Goal: Information Seeking & Learning: Learn about a topic

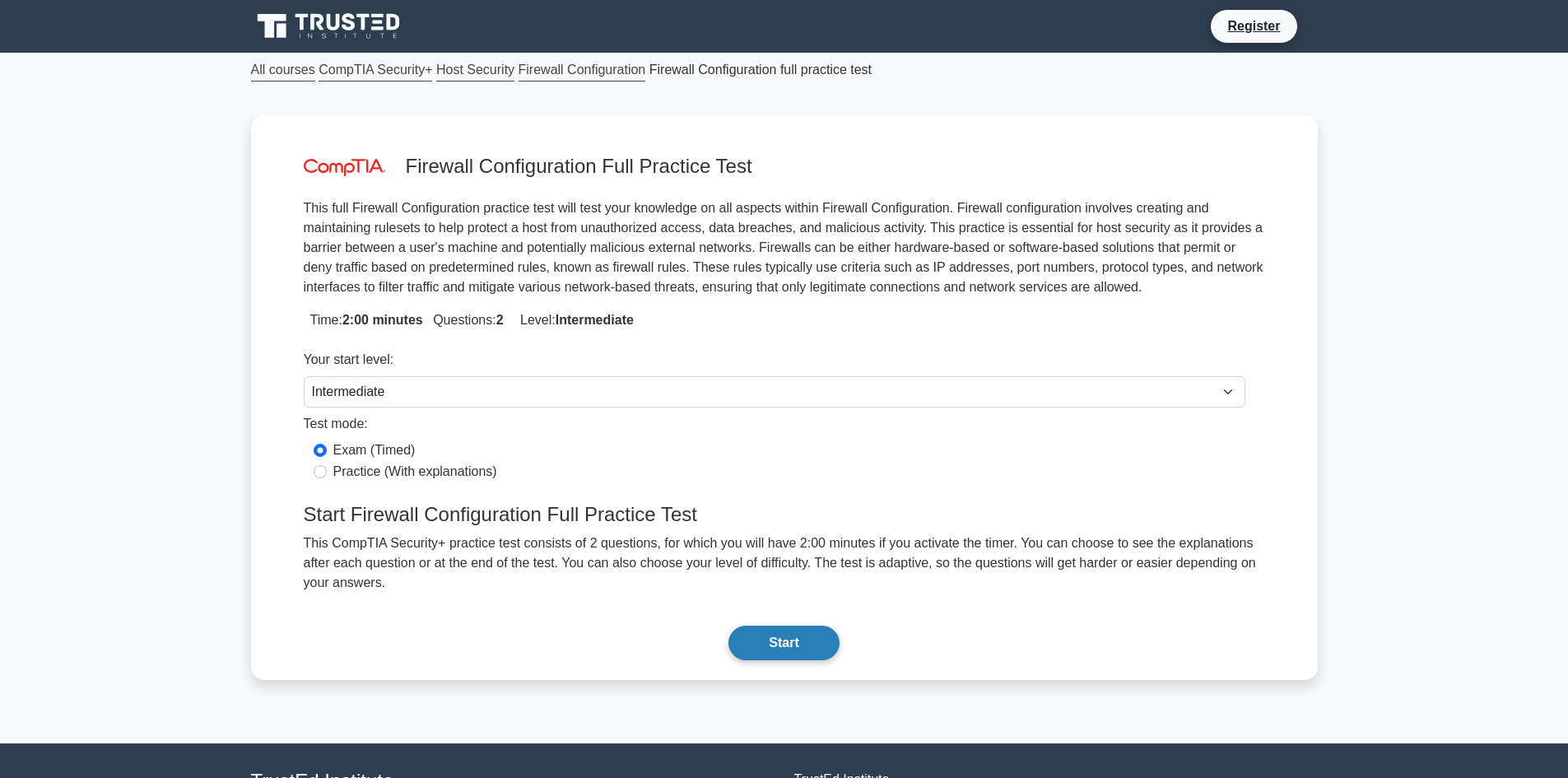
click at [770, 625] on button "Start" at bounding box center [783, 642] width 111 height 35
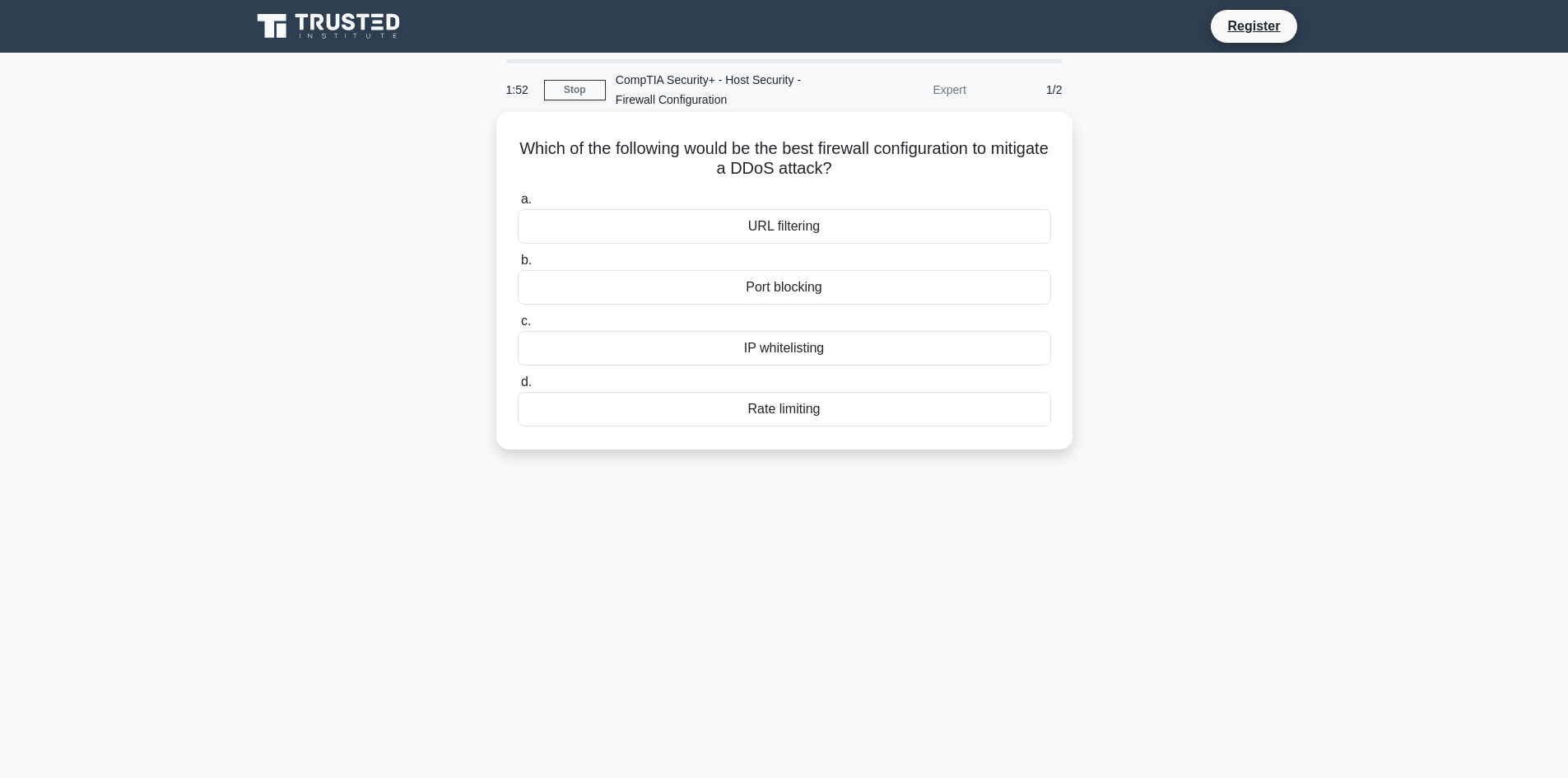
drag, startPoint x: 815, startPoint y: 146, endPoint x: 939, endPoint y: 163, distance: 125.2
click at [940, 161] on h5 "Which of the following would be the best firewall configuration to mitigate a D…" at bounding box center [784, 159] width 536 height 41
click at [936, 168] on h5 "Which of the following would be the best firewall configuration to mitigate a D…" at bounding box center [784, 159] width 536 height 41
click at [891, 293] on div "Port blocking" at bounding box center [784, 288] width 534 height 35
click at [517, 265] on input "b. Port blocking" at bounding box center [517, 260] width 0 height 11
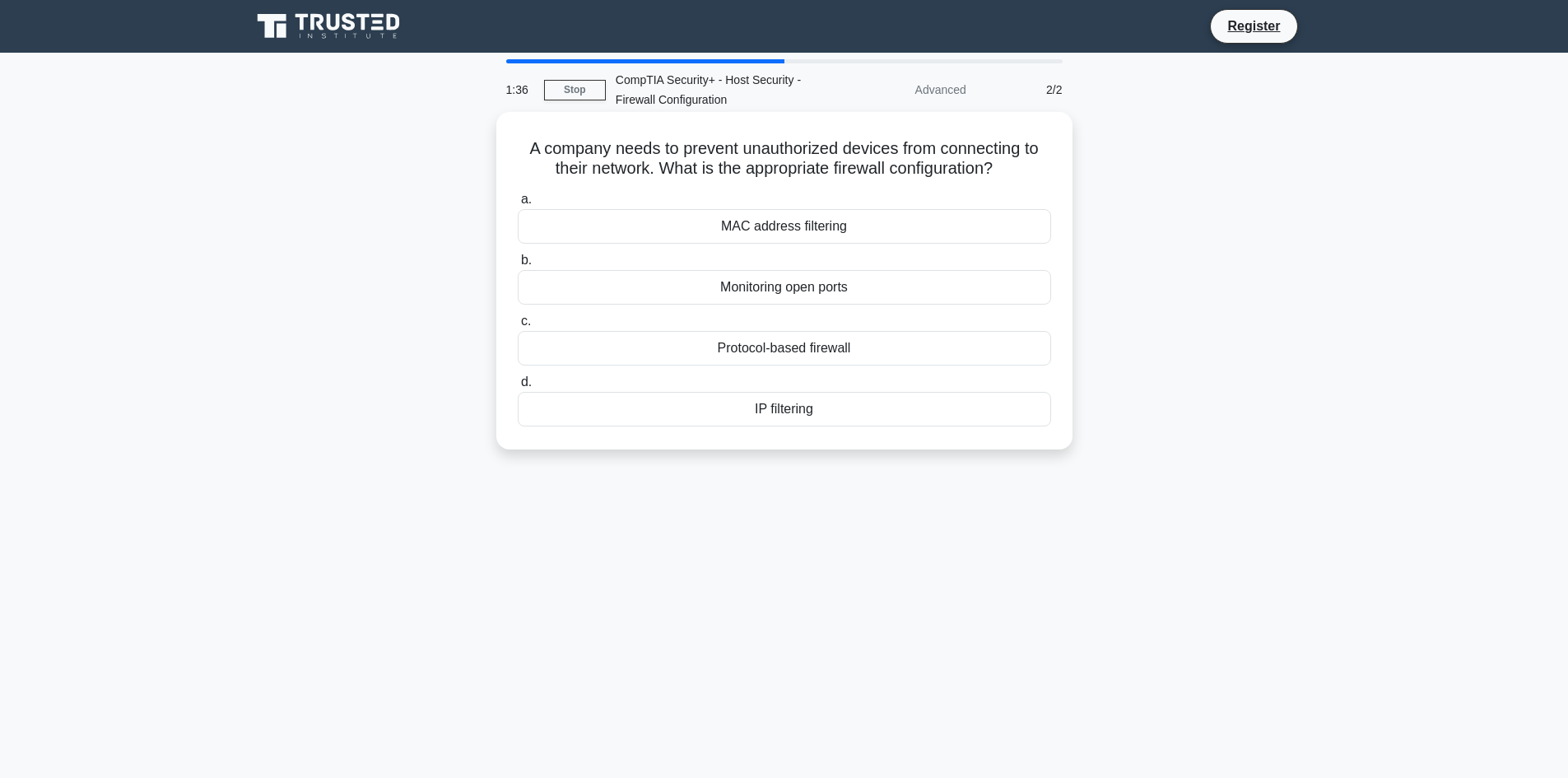
click at [811, 222] on div "MAC address filtering" at bounding box center [784, 226] width 534 height 35
click at [517, 205] on input "a. MAC address filtering" at bounding box center [517, 199] width 0 height 11
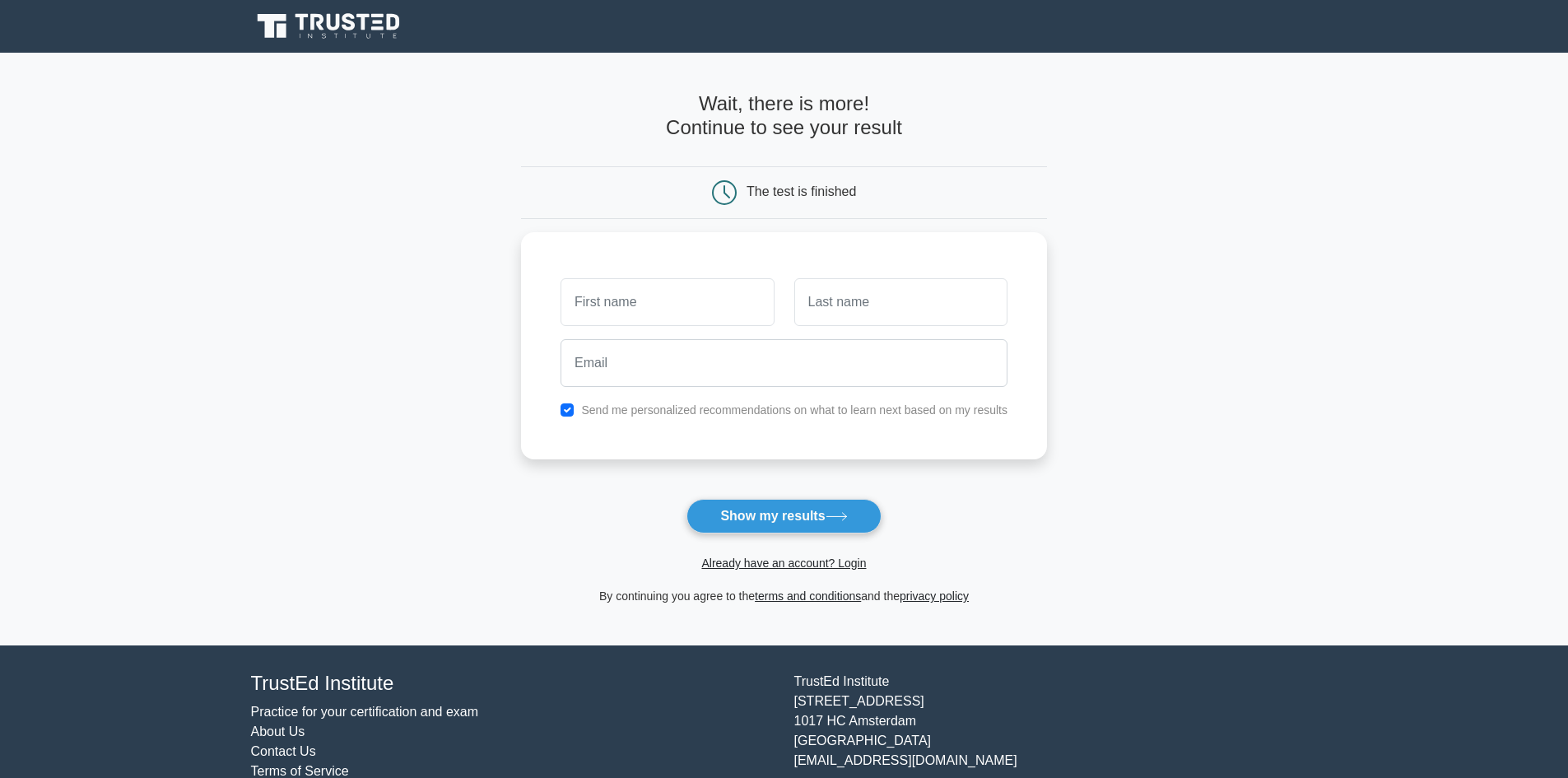
click at [831, 539] on div "Already have an account? Login" at bounding box center [784, 553] width 526 height 39
click at [830, 530] on button "Show my results" at bounding box center [784, 516] width 194 height 35
click at [823, 381] on input "email" at bounding box center [784, 359] width 447 height 48
click at [788, 523] on button "Show my results" at bounding box center [784, 516] width 194 height 35
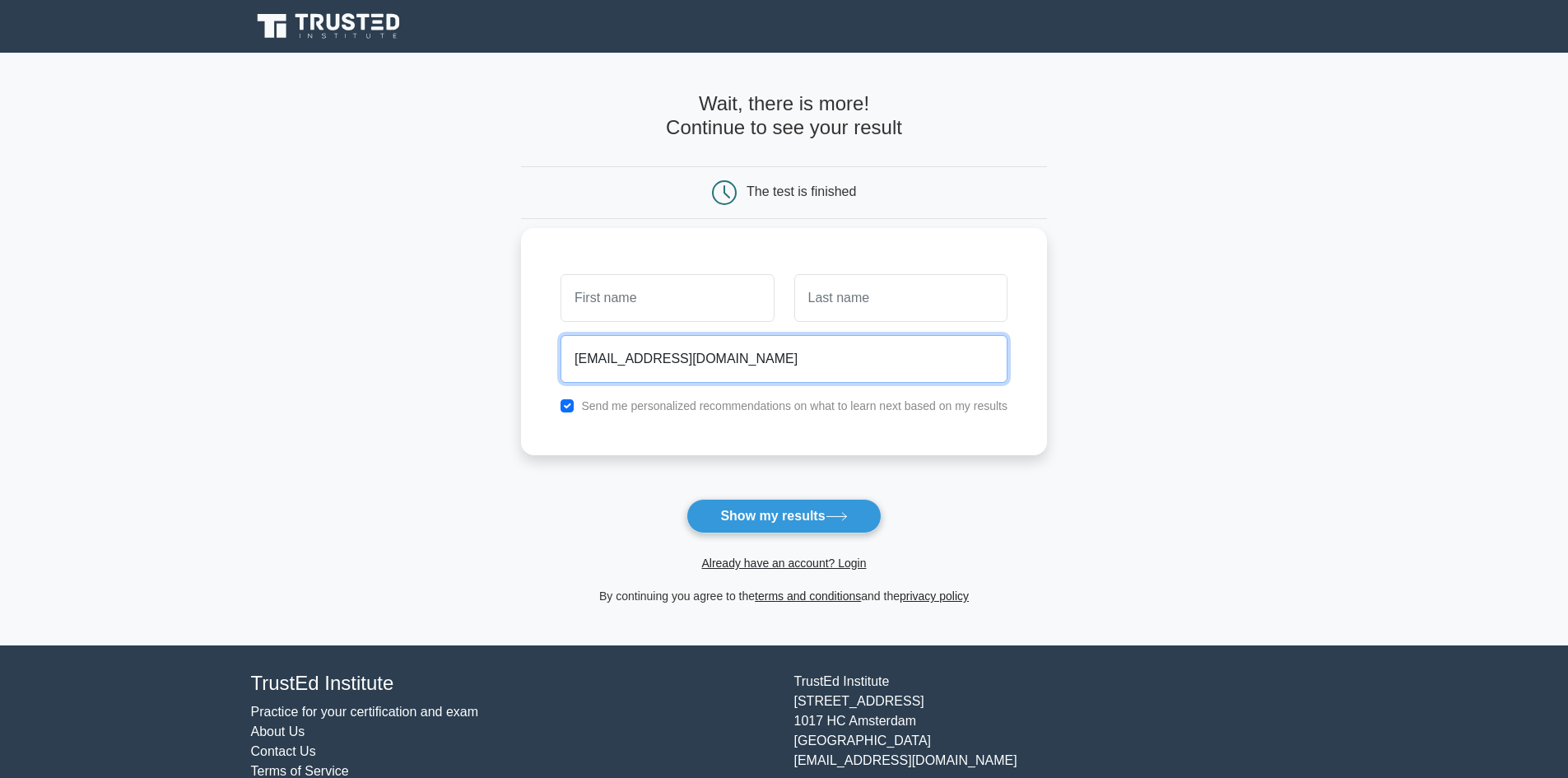
drag, startPoint x: 672, startPoint y: 336, endPoint x: 672, endPoint y: 322, distance: 14.0
click at [672, 327] on div "fgadf@gmail.com Send me personalized recommendations on what to learn next base…" at bounding box center [784, 341] width 526 height 227
type input "fgadf@gmail.coafm"
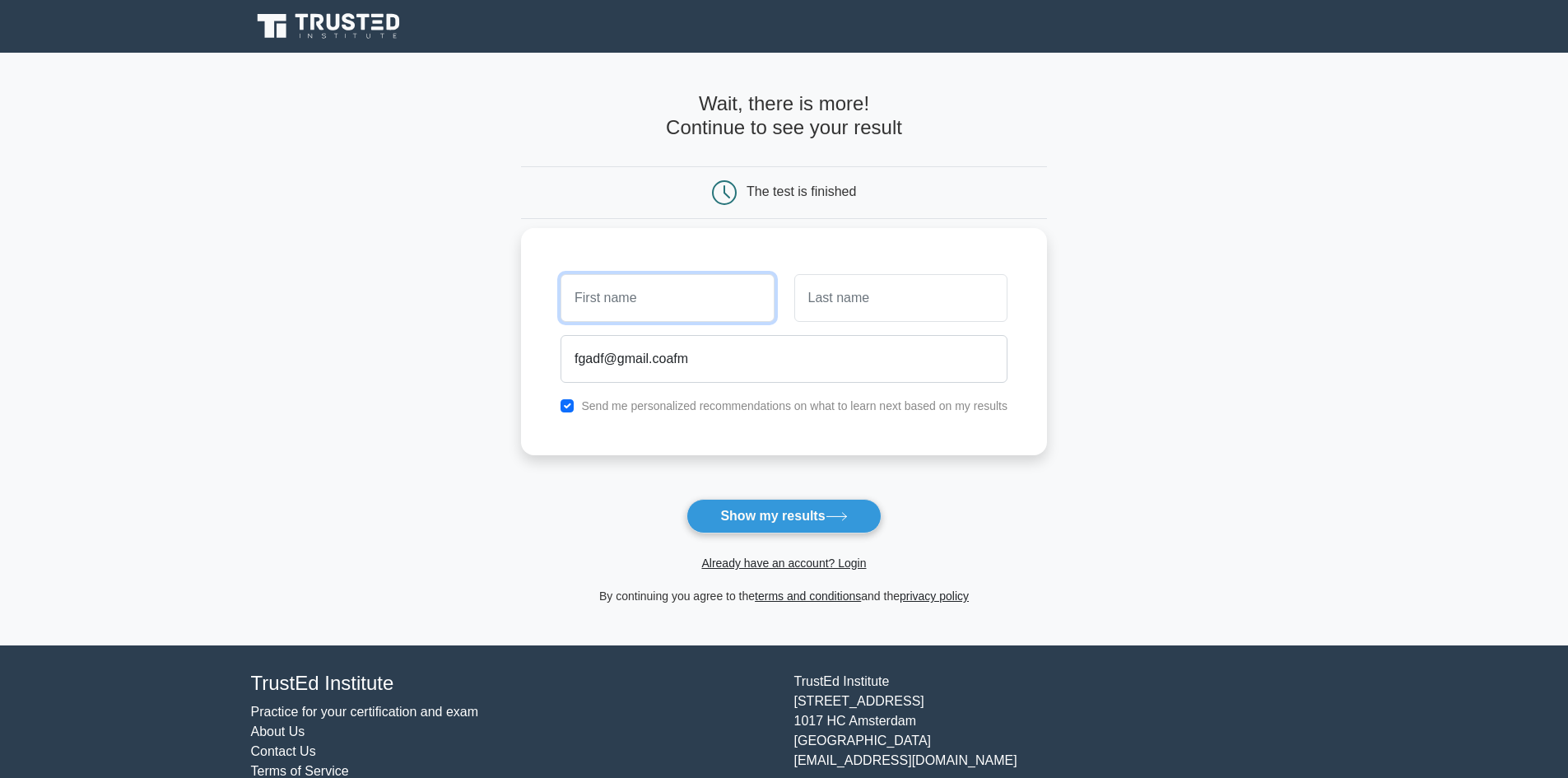
click at [679, 300] on input "text" at bounding box center [667, 298] width 213 height 48
type input "asfds"
click at [856, 298] on input "text" at bounding box center [901, 298] width 213 height 48
type input "asdf"
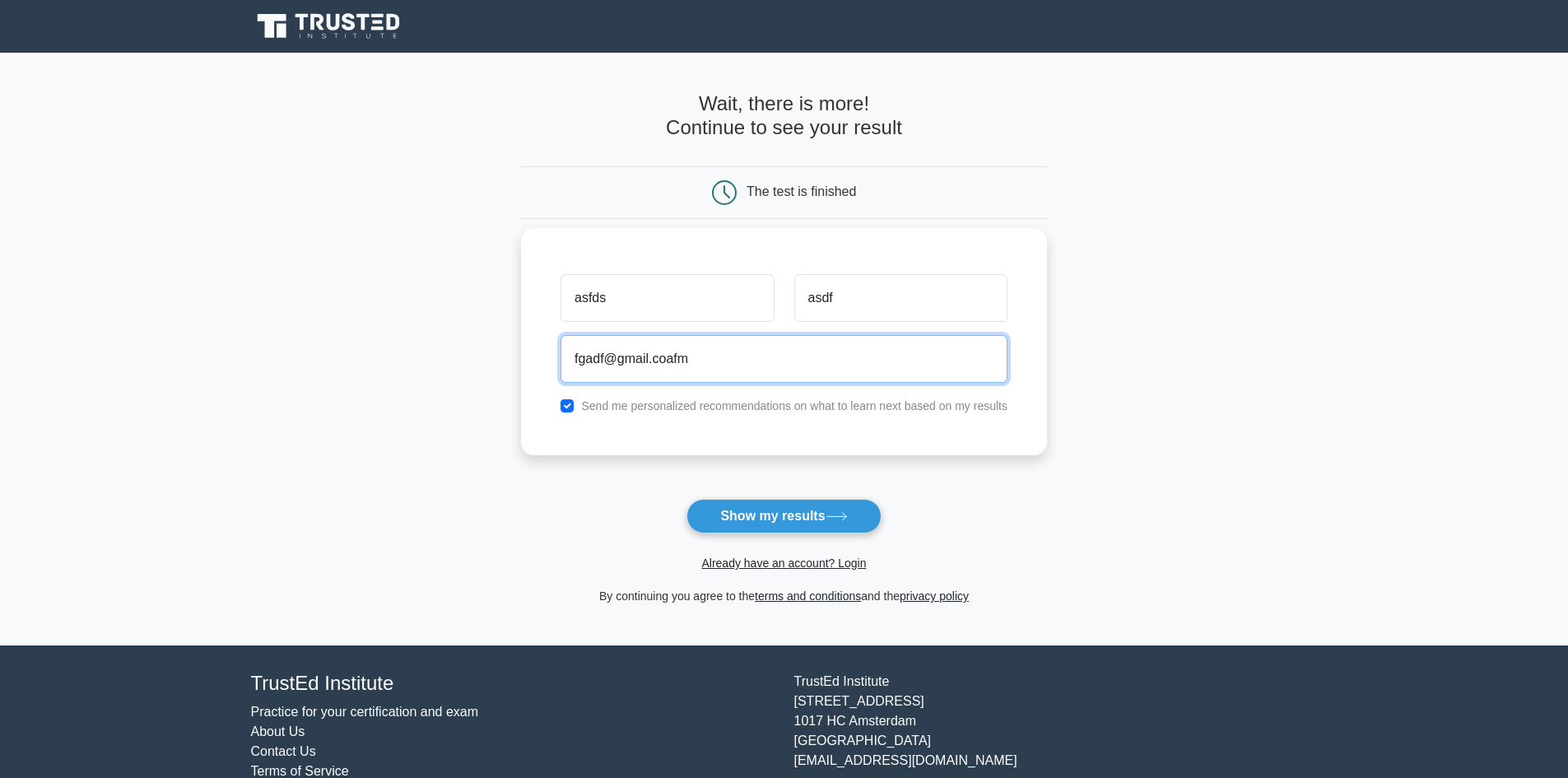
click at [679, 364] on input "fgadf@gmail.coafm" at bounding box center [784, 359] width 447 height 48
type input "fgadf@gmail.com"
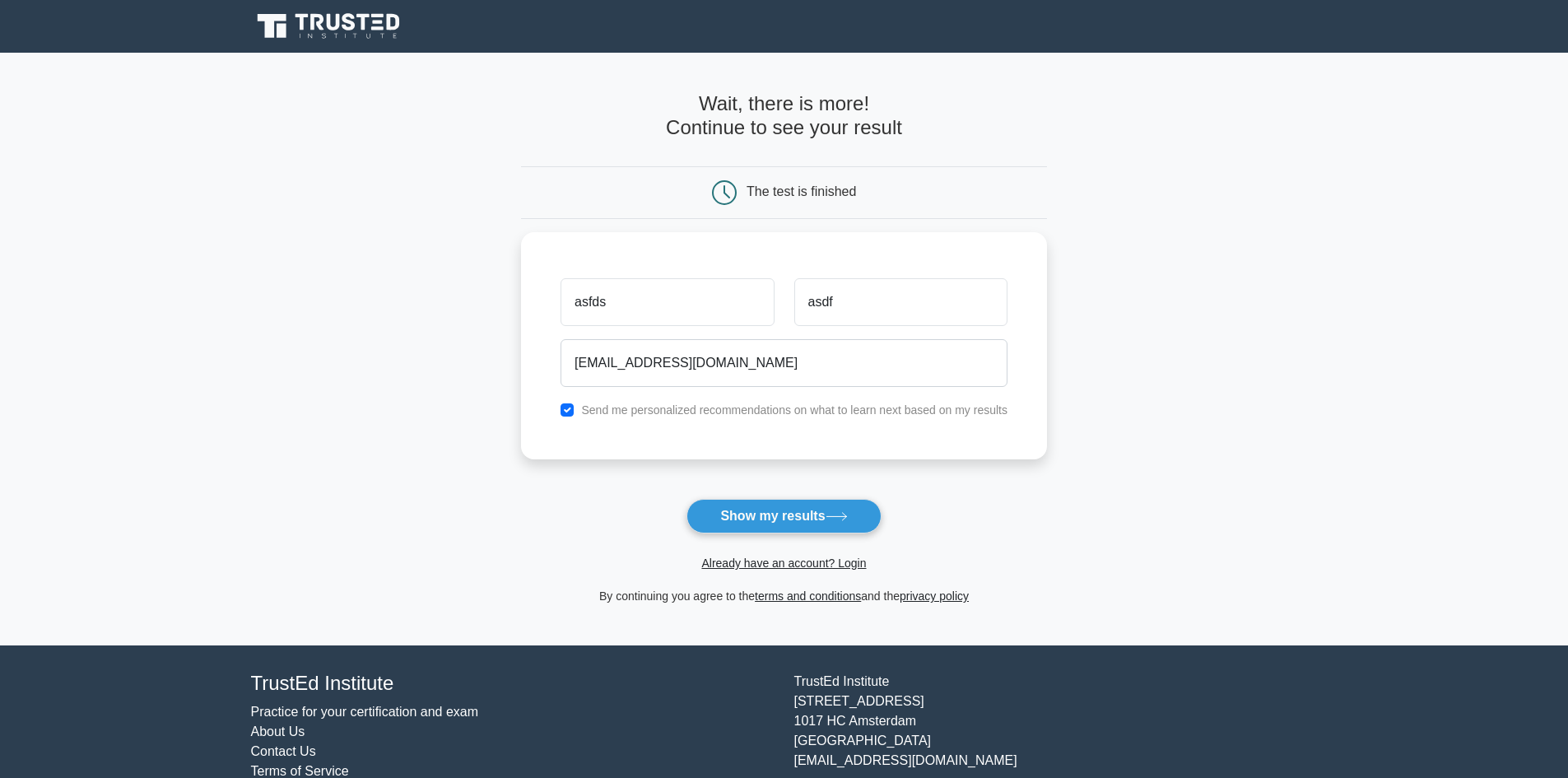
click at [761, 511] on button "Show my results" at bounding box center [784, 516] width 194 height 35
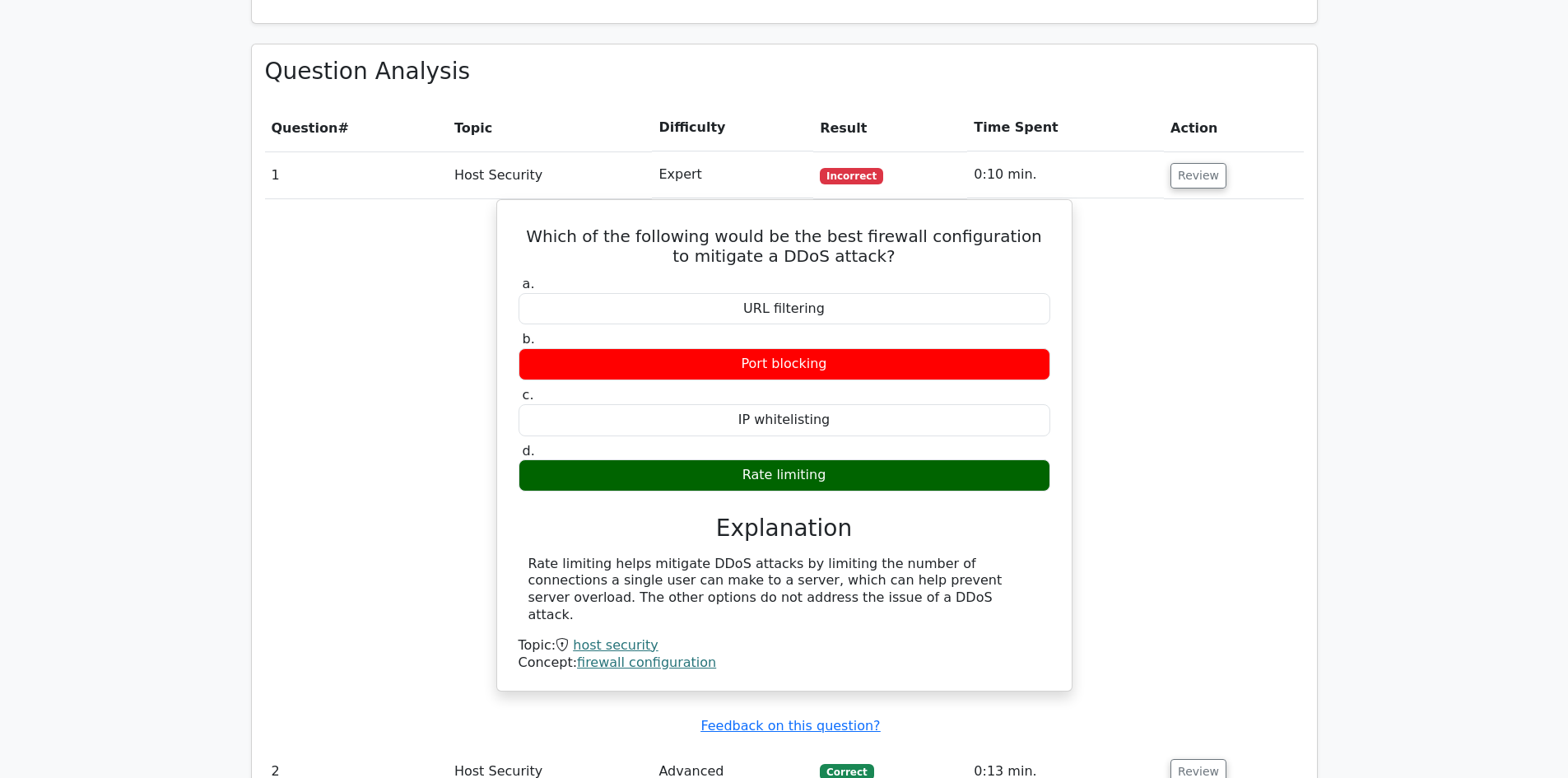
scroll to position [1235, 0]
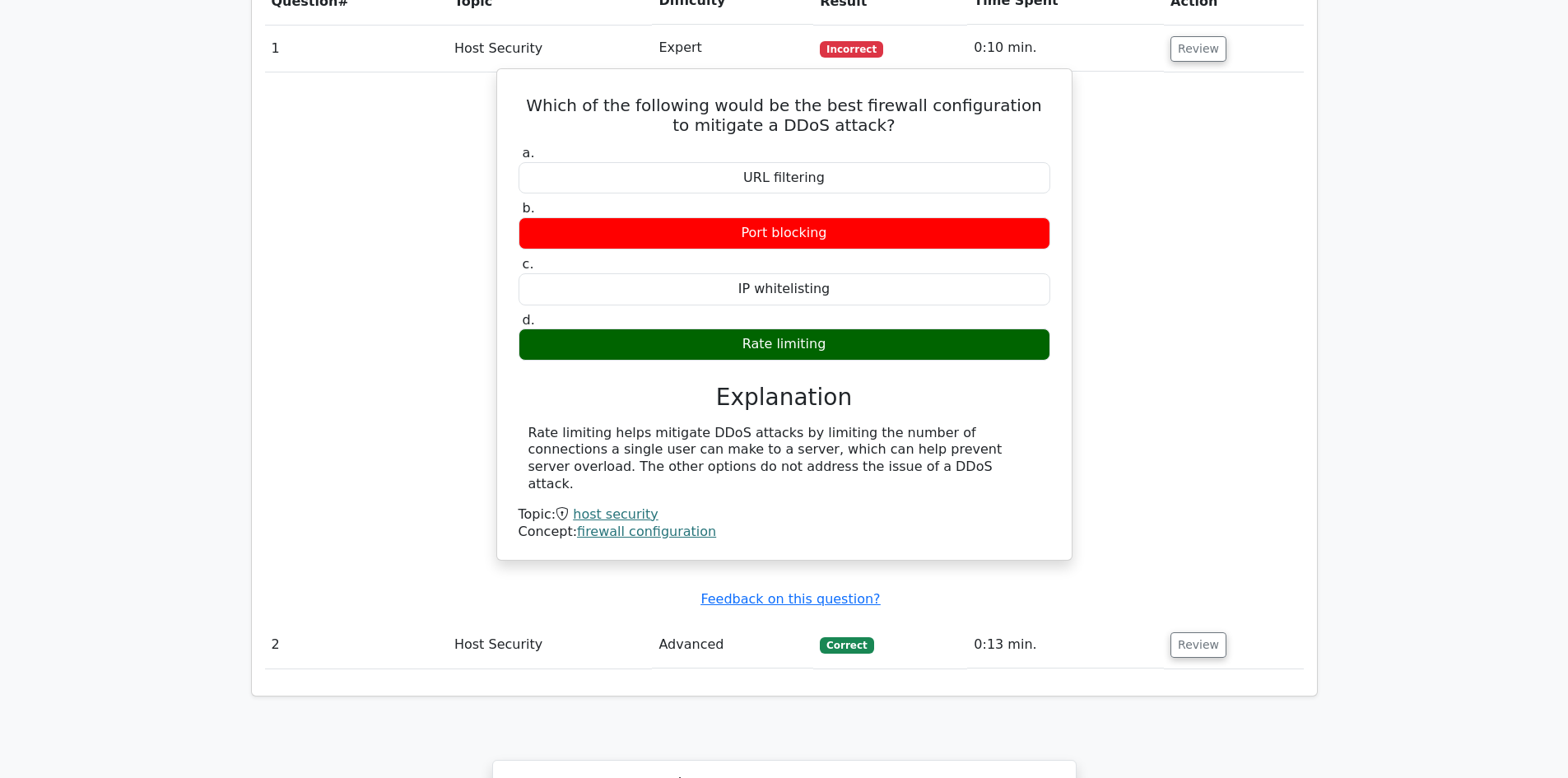
drag, startPoint x: 752, startPoint y: 289, endPoint x: 819, endPoint y: 286, distance: 67.1
click at [819, 329] on div "Rate limiting" at bounding box center [784, 344] width 532 height 32
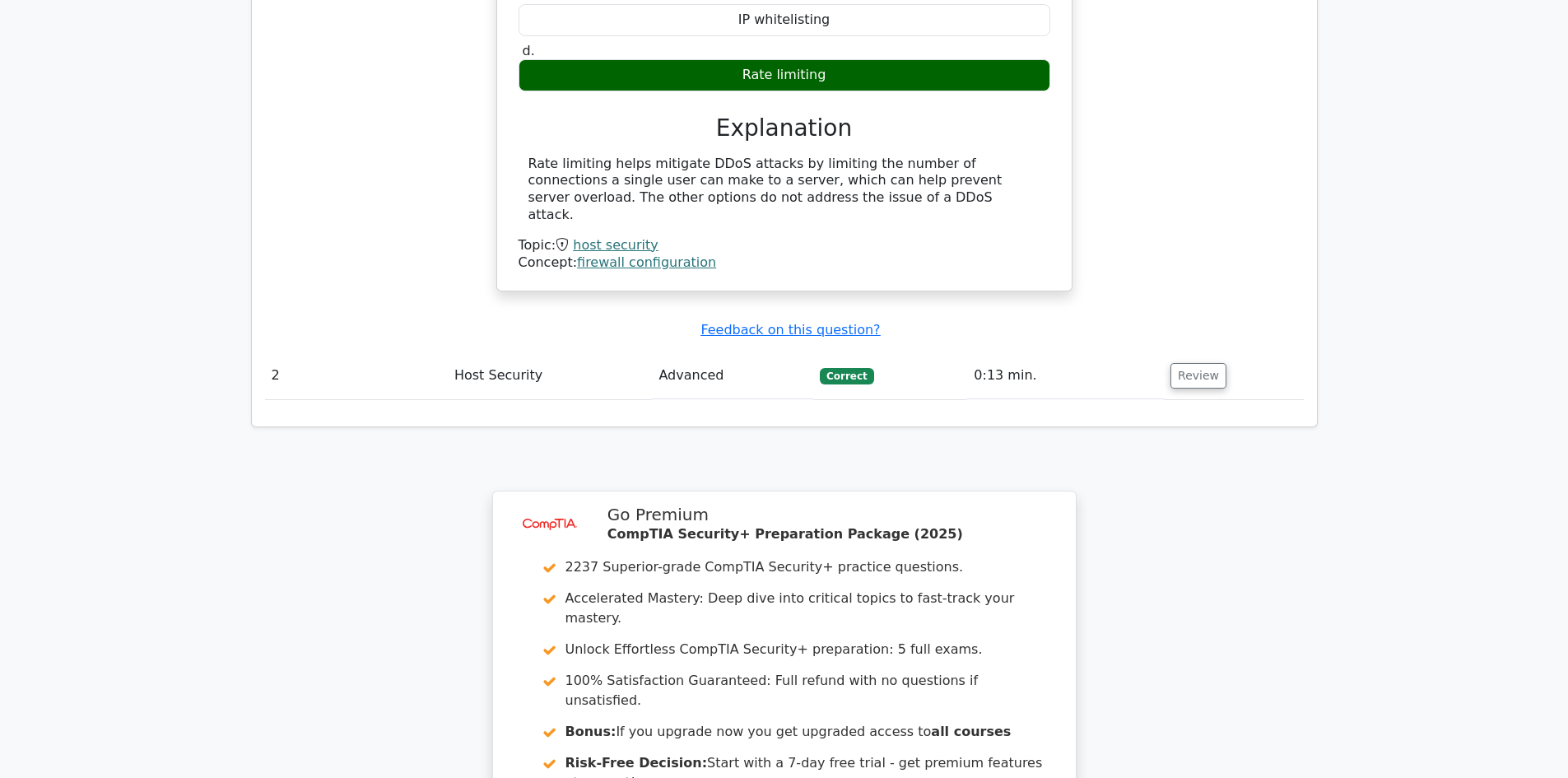
scroll to position [1564, 0]
